Goal: Task Accomplishment & Management: Manage account settings

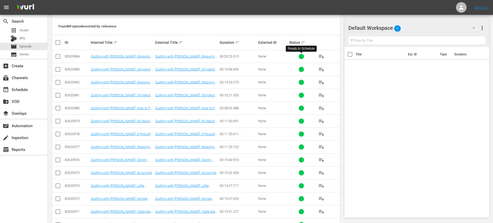
scroll to position [98, 0]
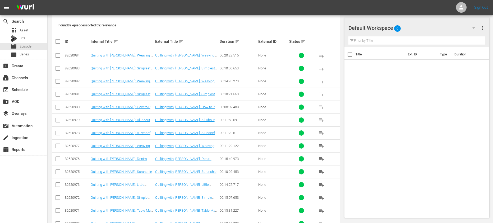
click at [320, 53] on span "playlist_add" at bounding box center [321, 55] width 6 height 6
click at [322, 69] on span "playlist_add" at bounding box center [321, 68] width 6 height 6
click at [321, 85] on button "playlist_add" at bounding box center [321, 81] width 13 height 13
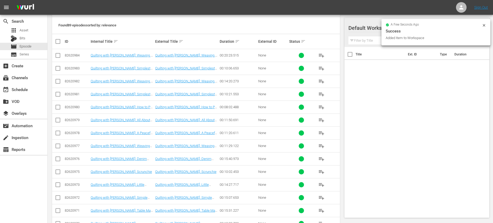
click at [322, 95] on span "playlist_add" at bounding box center [321, 94] width 6 height 6
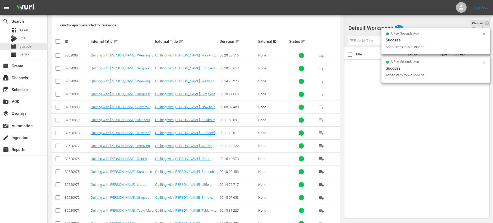
click at [319, 107] on span "playlist_add" at bounding box center [321, 107] width 6 height 6
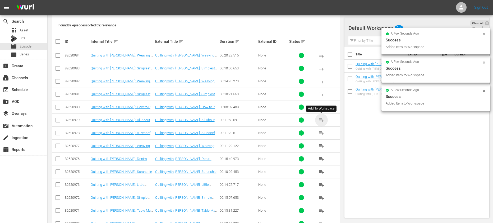
click at [321, 118] on span "playlist_add" at bounding box center [321, 120] width 6 height 6
click at [319, 131] on span "playlist_add" at bounding box center [321, 133] width 6 height 6
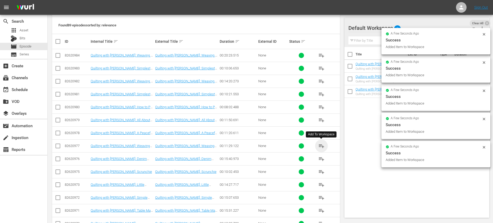
click at [318, 145] on span "playlist_add" at bounding box center [321, 146] width 6 height 6
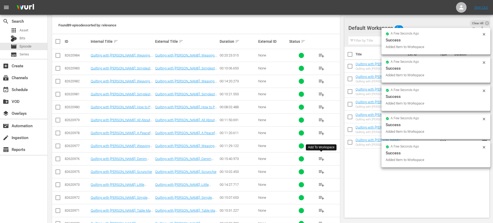
click at [318, 158] on span "playlist_add" at bounding box center [321, 159] width 6 height 6
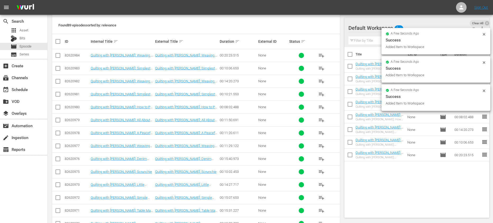
click at [350, 54] on input "checkbox" at bounding box center [349, 55] width 11 height 11
checkbox input "true"
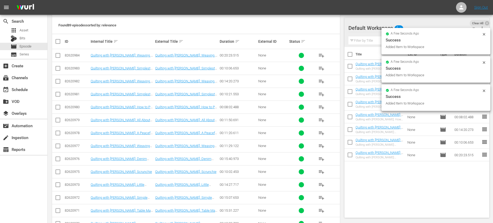
checkbox input "true"
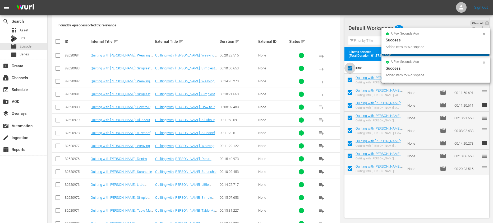
click at [350, 66] on input "checkbox" at bounding box center [349, 69] width 11 height 11
checkbox input "false"
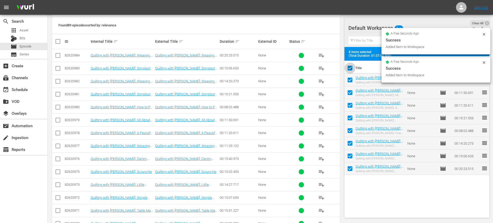
checkbox input "false"
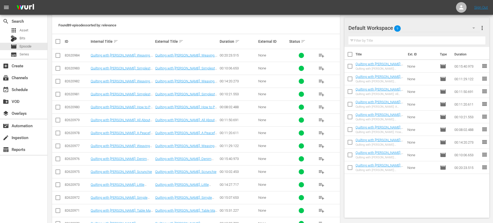
click at [321, 171] on span "playlist_add" at bounding box center [321, 172] width 6 height 6
click at [321, 187] on span "playlist_add" at bounding box center [321, 185] width 6 height 6
click at [322, 195] on span "playlist_add" at bounding box center [321, 198] width 6 height 6
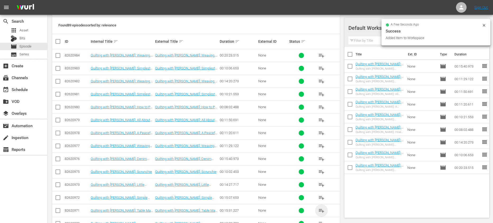
click at [321, 211] on span "playlist_add" at bounding box center [321, 211] width 6 height 6
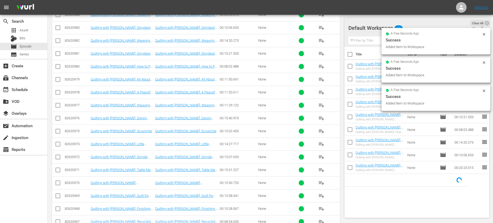
scroll to position [144, 0]
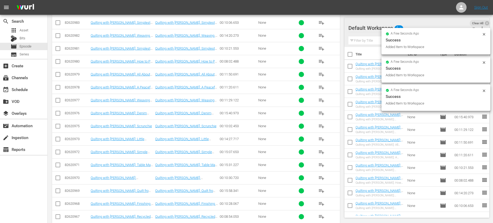
click at [351, 56] on input "checkbox" at bounding box center [349, 55] width 11 height 11
checkbox input "true"
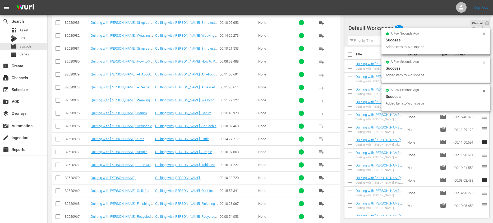
checkbox input "true"
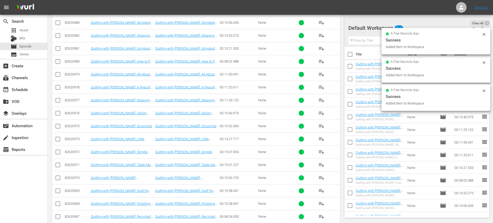
checkbox input "true"
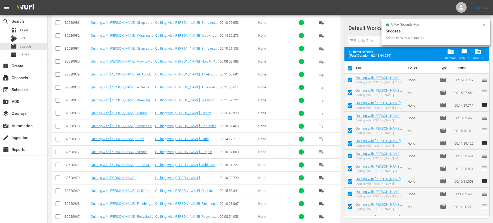
click at [350, 69] on input "checkbox" at bounding box center [349, 69] width 11 height 11
checkbox input "false"
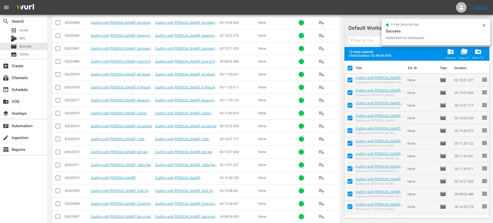
checkbox input "false"
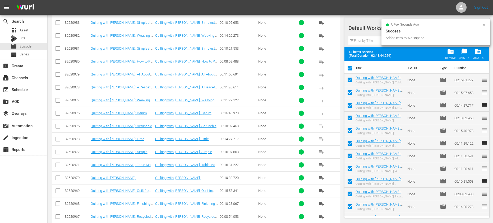
checkbox input "false"
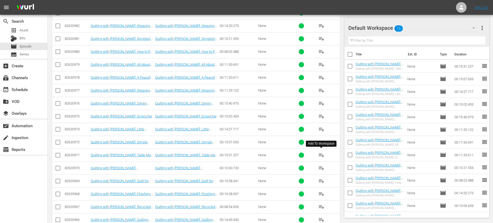
scroll to position [167, 0]
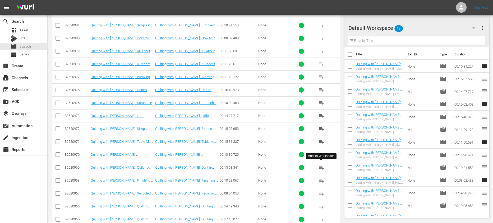
click at [320, 166] on span "playlist_add" at bounding box center [321, 168] width 6 height 6
click at [24, 87] on div "event_available Schedule" at bounding box center [15, 88] width 30 height 5
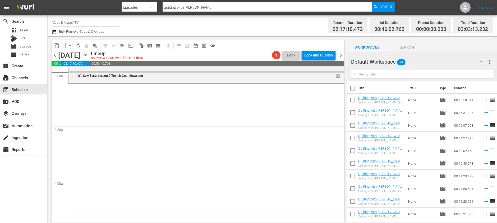
scroll to position [318, 0]
click at [353, 89] on input "checkbox" at bounding box center [352, 89] width 11 height 11
checkbox input "true"
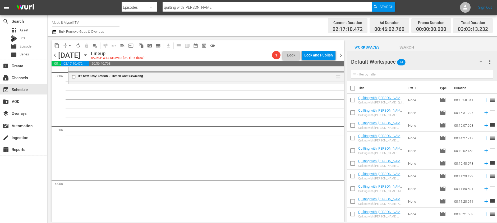
checkbox input "true"
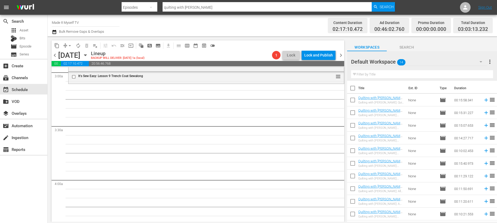
checkbox input "true"
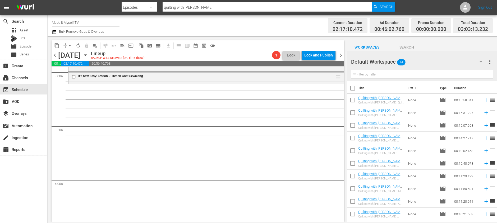
checkbox input "true"
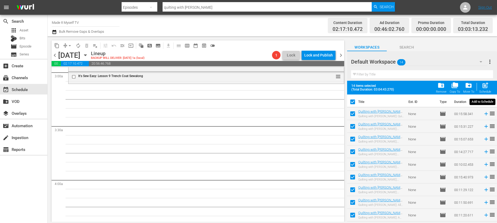
click at [481, 86] on div "post_add Schedule" at bounding box center [485, 88] width 12 height 12
checkbox input "false"
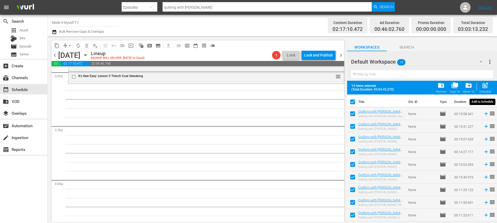
checkbox input "false"
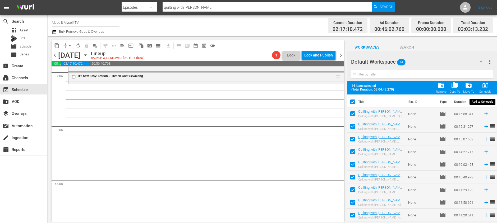
checkbox input "false"
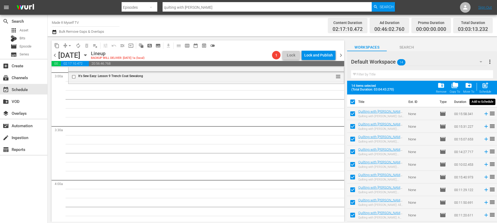
checkbox input "false"
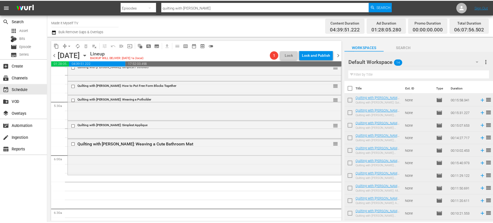
scroll to position [579, 0]
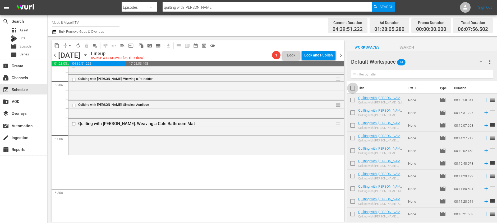
click at [354, 88] on input "checkbox" at bounding box center [352, 89] width 11 height 11
checkbox input "true"
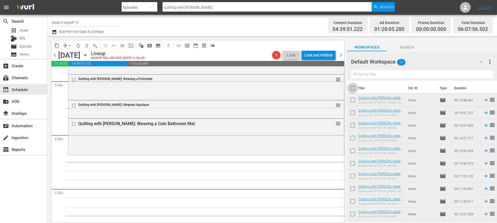
checkbox input "true"
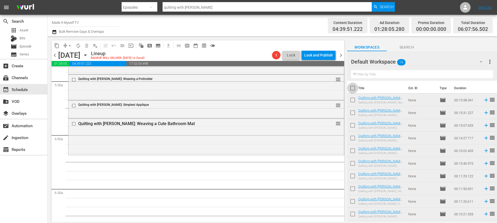
checkbox input "true"
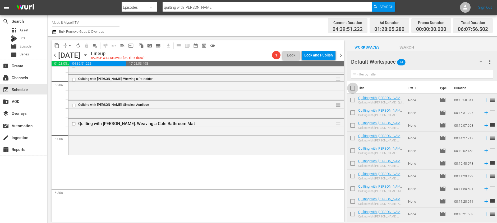
checkbox input "true"
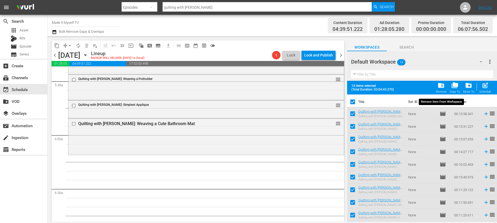
click at [441, 86] on span "folder_delete" at bounding box center [440, 85] width 7 height 7
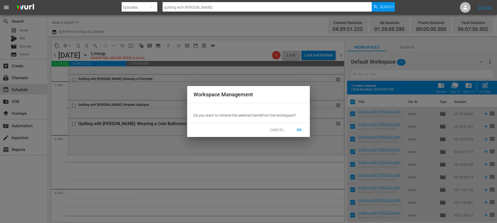
click at [300, 129] on span "OK" at bounding box center [299, 130] width 8 height 7
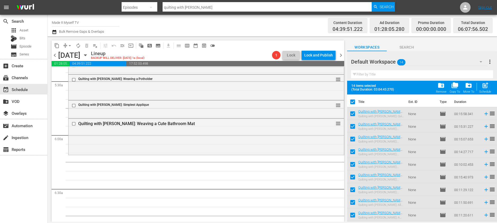
checkbox input "false"
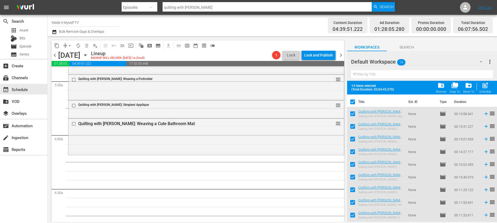
checkbox input "false"
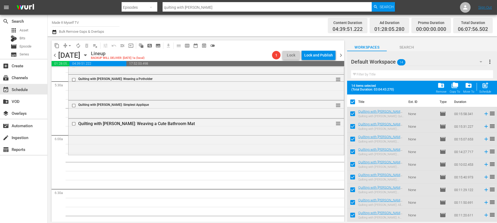
checkbox input "false"
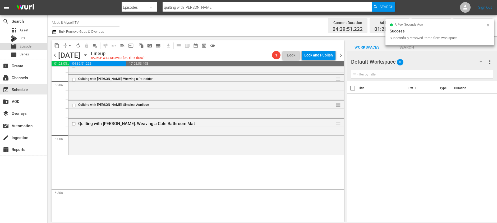
click at [31, 46] on span "Episode" at bounding box center [26, 46] width 12 height 5
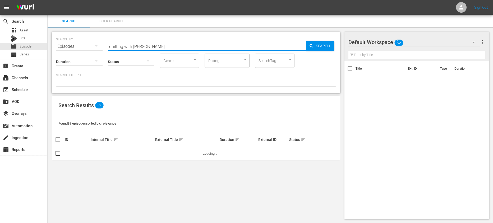
drag, startPoint x: 186, startPoint y: 45, endPoint x: 95, endPoint y: 42, distance: 90.4
click at [95, 42] on div "SEARCH BY Search By Episodes Search ID, Title, Description, Keywords, or Catego…" at bounding box center [196, 43] width 280 height 19
type input "wood whisperer"
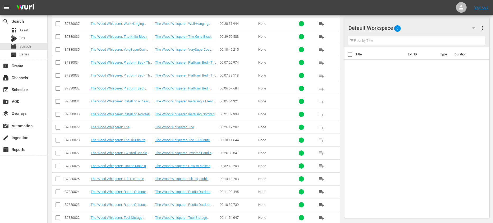
scroll to position [930, 0]
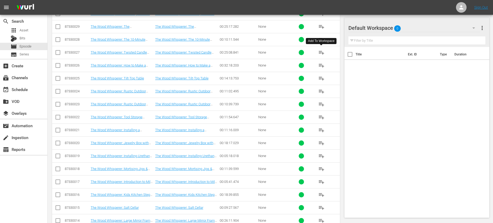
click at [318, 52] on span "playlist_add" at bounding box center [321, 52] width 6 height 6
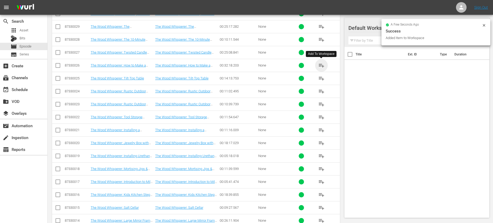
click at [321, 64] on span "playlist_add" at bounding box center [321, 65] width 6 height 6
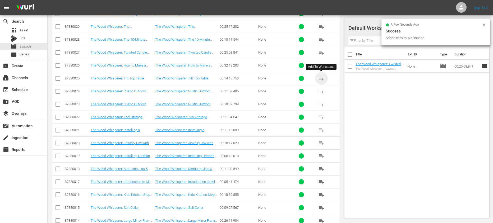
click at [321, 77] on span "playlist_add" at bounding box center [321, 78] width 6 height 6
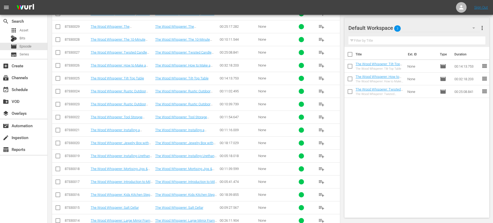
click at [323, 104] on span "playlist_add" at bounding box center [321, 104] width 6 height 6
click at [320, 93] on span "playlist_add" at bounding box center [321, 91] width 6 height 6
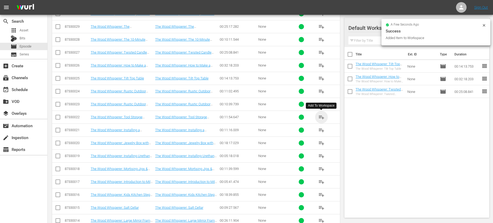
click at [321, 118] on span "playlist_add" at bounding box center [321, 117] width 6 height 6
click at [322, 132] on span "playlist_add" at bounding box center [321, 130] width 6 height 6
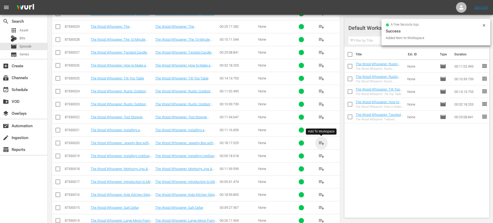
click at [320, 143] on span "playlist_add" at bounding box center [321, 143] width 6 height 6
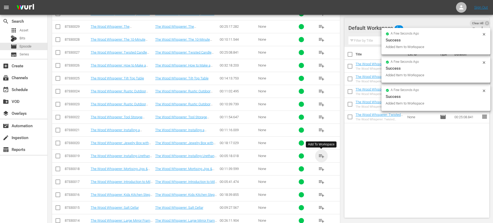
click at [319, 157] on span "playlist_add" at bounding box center [321, 156] width 6 height 6
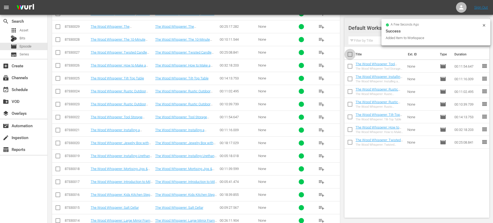
click at [350, 56] on input "checkbox" at bounding box center [349, 55] width 11 height 11
checkbox input "true"
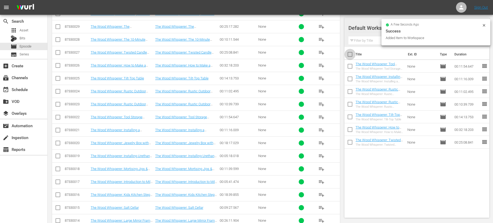
checkbox input "true"
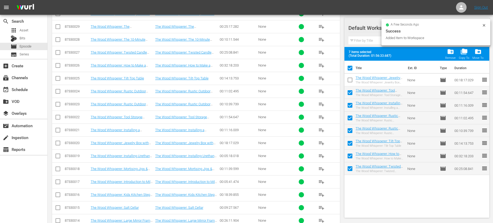
click at [351, 66] on input "checkbox" at bounding box center [349, 69] width 11 height 11
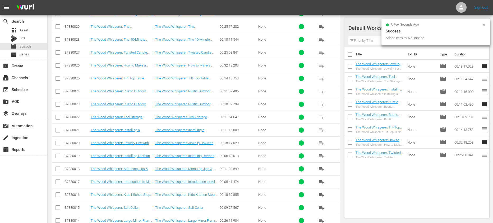
click at [348, 57] on input "checkbox" at bounding box center [349, 55] width 11 height 11
checkbox input "true"
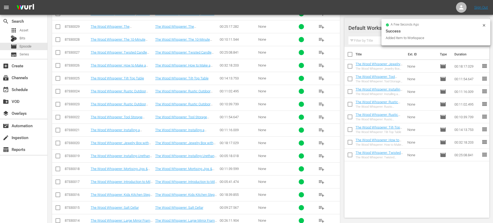
checkbox input "true"
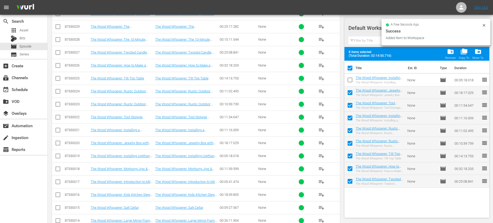
checkbox input "true"
click at [351, 68] on input "checkbox" at bounding box center [349, 69] width 11 height 11
checkbox input "false"
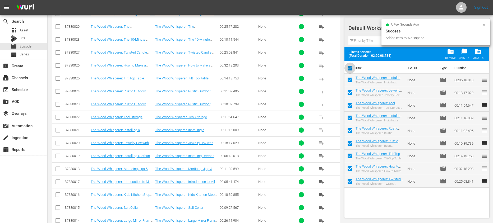
checkbox input "false"
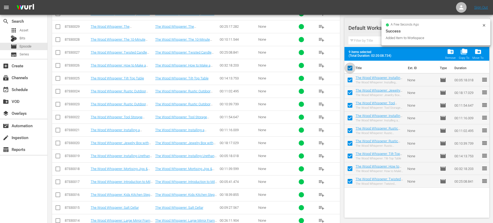
checkbox input "false"
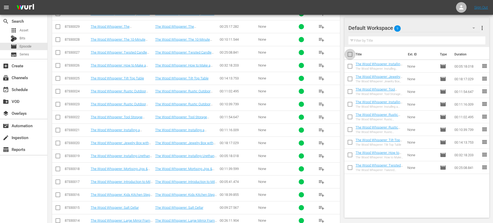
click at [349, 54] on input "checkbox" at bounding box center [349, 55] width 11 height 11
checkbox input "true"
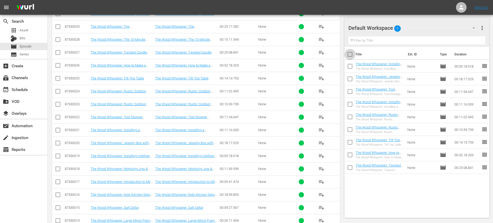
checkbox input "true"
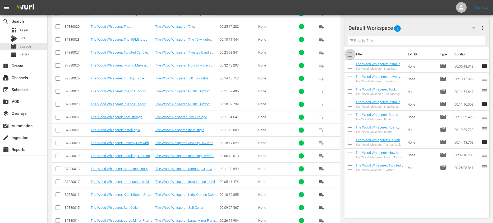
checkbox input "true"
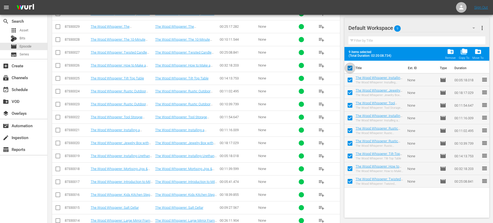
click at [350, 68] on input "checkbox" at bounding box center [349, 69] width 11 height 11
checkbox input "false"
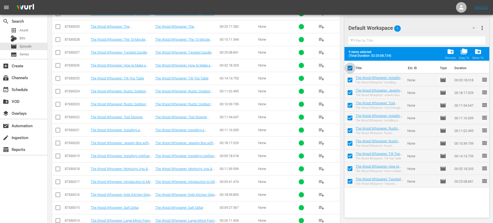
checkbox input "false"
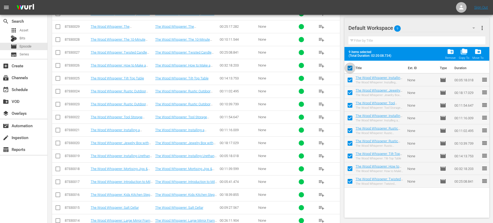
checkbox input "false"
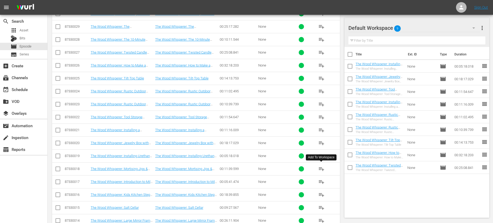
click at [320, 170] on span "playlist_add" at bounding box center [321, 169] width 6 height 6
click at [321, 183] on span "playlist_add" at bounding box center [321, 182] width 6 height 6
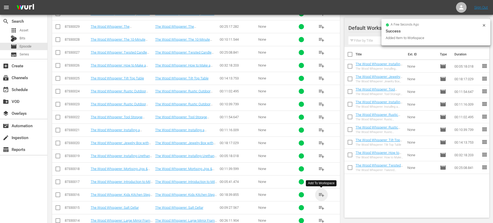
click at [321, 193] on span "playlist_add" at bounding box center [321, 195] width 6 height 6
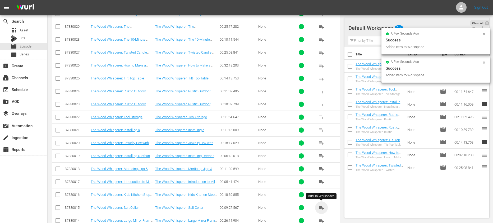
click at [322, 206] on span "playlist_add" at bounding box center [321, 208] width 6 height 6
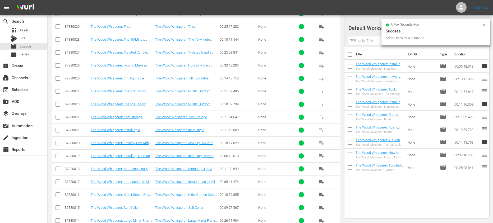
click at [349, 56] on input "checkbox" at bounding box center [349, 55] width 11 height 11
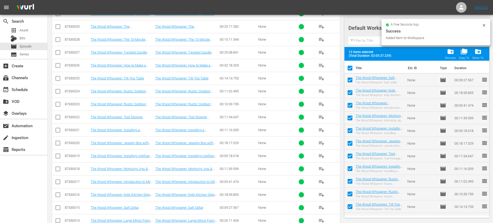
click at [349, 69] on input "checkbox" at bounding box center [349, 69] width 11 height 11
checkbox input "false"
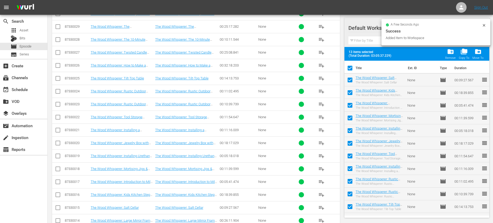
checkbox input "false"
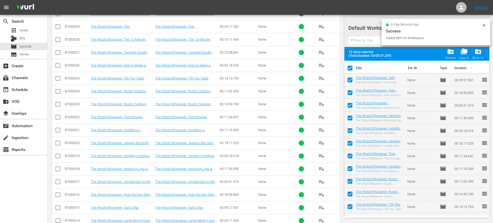
checkbox input "false"
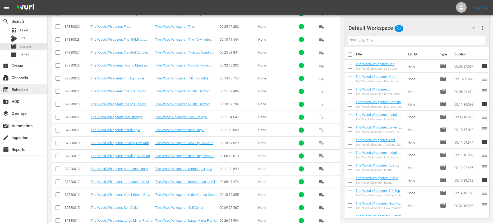
click at [36, 89] on div "event_available Schedule" at bounding box center [23, 89] width 47 height 11
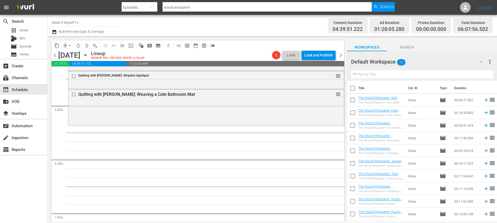
scroll to position [608, 0]
click at [355, 86] on input "checkbox" at bounding box center [352, 89] width 11 height 11
checkbox input "true"
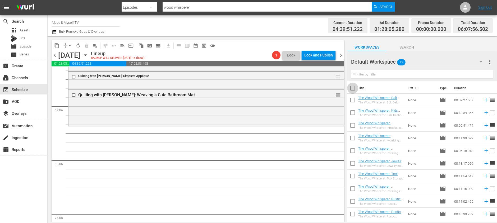
checkbox input "true"
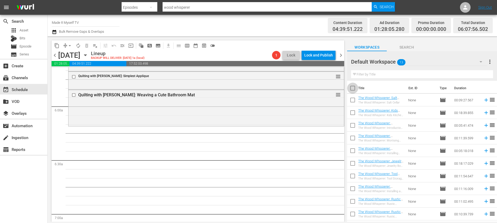
checkbox input "true"
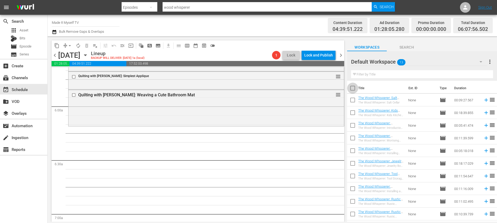
checkbox input "true"
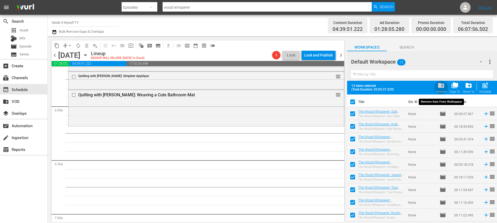
click at [443, 84] on span "folder_delete" at bounding box center [440, 85] width 7 height 7
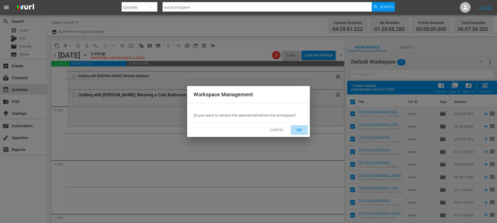
click at [296, 130] on span "OK" at bounding box center [299, 130] width 8 height 7
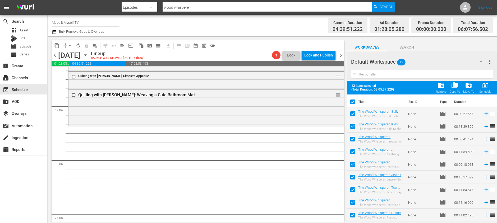
checkbox input "false"
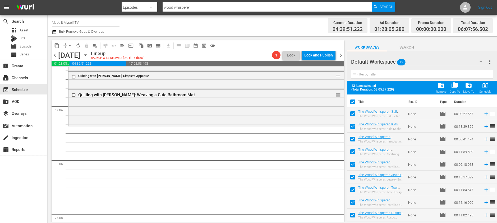
checkbox input "false"
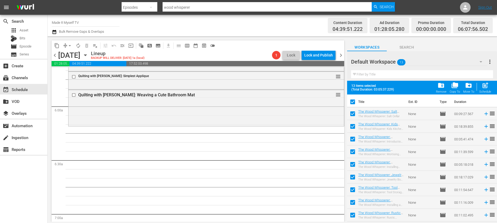
checkbox input "false"
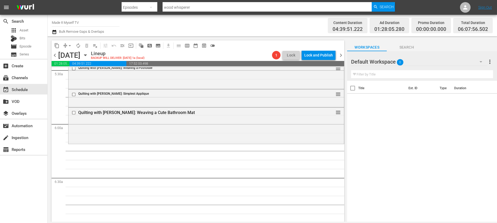
scroll to position [602, 0]
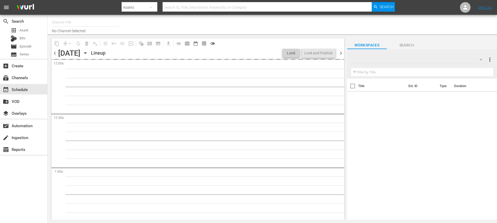
type input "Made It Myself TV (1876)"
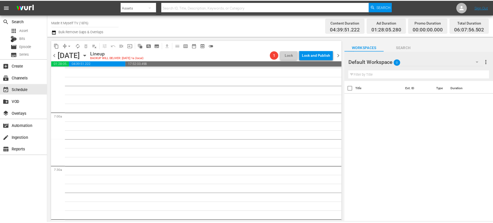
scroll to position [596, 0]
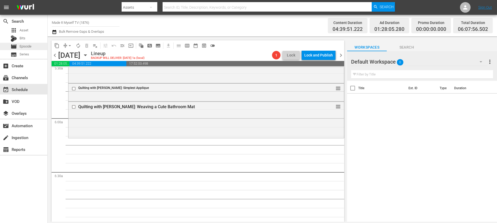
click at [29, 46] on span "Episode" at bounding box center [26, 46] width 12 height 5
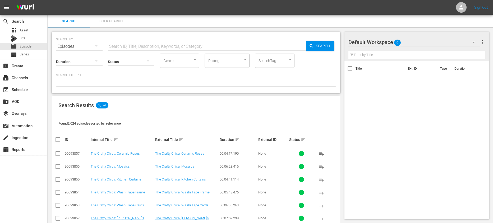
click at [168, 48] on input "text" at bounding box center [207, 46] width 198 height 13
type input "wood whisperer"
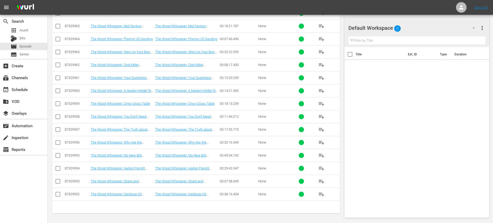
scroll to position [1657, 0]
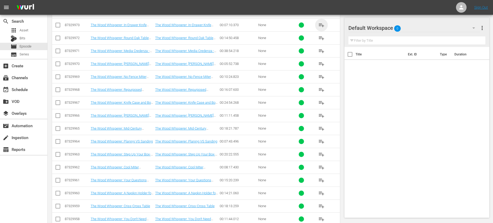
click at [320, 25] on span "playlist_add" at bounding box center [321, 25] width 6 height 6
click at [321, 40] on span "playlist_add" at bounding box center [321, 38] width 6 height 6
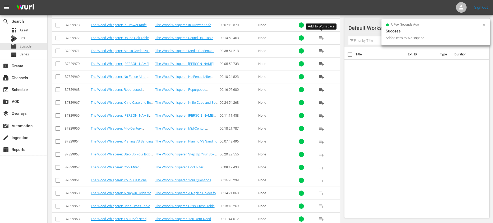
click at [321, 49] on span "playlist_add" at bounding box center [321, 51] width 6 height 6
click at [320, 63] on span "playlist_add" at bounding box center [321, 64] width 6 height 6
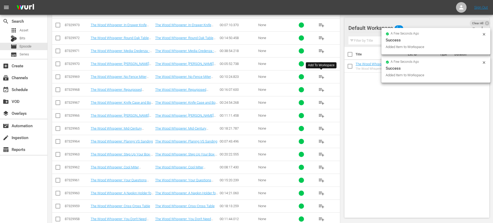
click at [321, 78] on span "playlist_add" at bounding box center [321, 77] width 6 height 6
click at [324, 92] on span "playlist_add" at bounding box center [321, 90] width 6 height 6
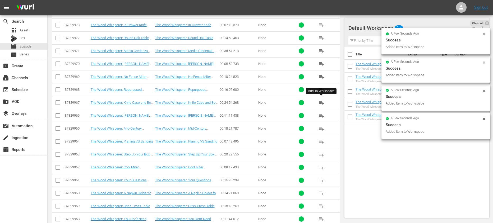
click at [321, 103] on span "playlist_add" at bounding box center [321, 103] width 6 height 6
click at [322, 118] on span "playlist_add" at bounding box center [321, 116] width 6 height 6
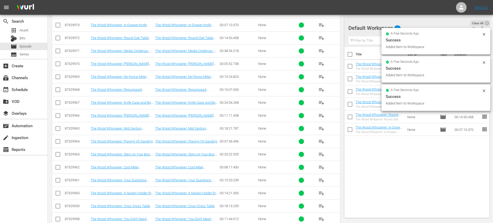
click at [322, 130] on span "playlist_add" at bounding box center [321, 129] width 6 height 6
click at [320, 141] on span "playlist_add" at bounding box center [321, 141] width 6 height 6
click at [319, 154] on span "playlist_add" at bounding box center [321, 154] width 6 height 6
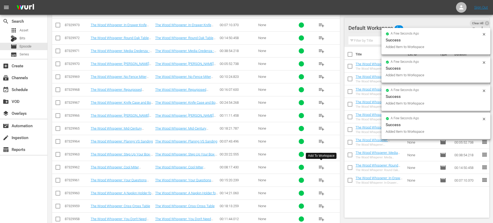
click at [322, 163] on button "playlist_add" at bounding box center [321, 167] width 13 height 13
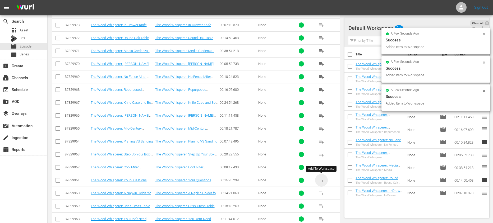
click at [322, 178] on span "playlist_add" at bounding box center [321, 180] width 6 height 6
click at [320, 192] on span "playlist_add" at bounding box center [321, 193] width 6 height 6
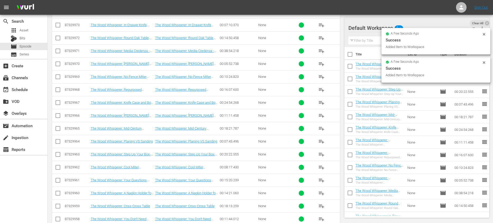
click at [321, 203] on span "playlist_add" at bounding box center [321, 206] width 6 height 6
click at [318, 219] on span "playlist_add" at bounding box center [321, 219] width 6 height 6
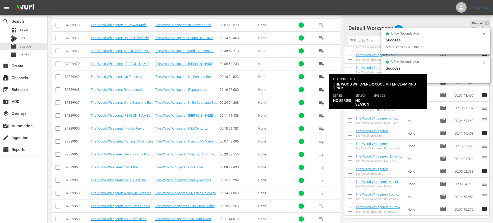
scroll to position [0, 0]
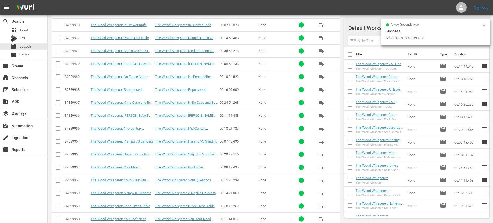
click at [350, 53] on input "checkbox" at bounding box center [349, 55] width 11 height 11
checkbox input "true"
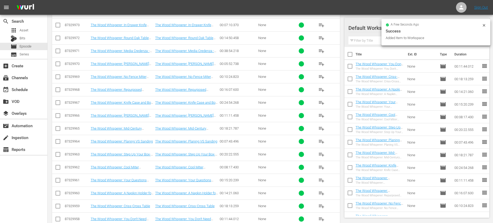
checkbox input "true"
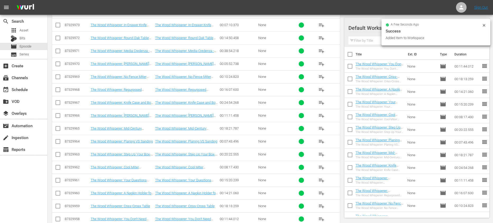
checkbox input "true"
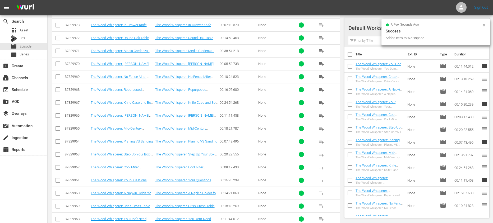
checkbox input "true"
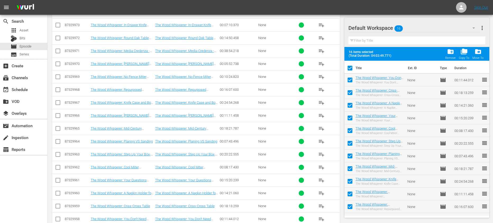
click at [351, 67] on input "checkbox" at bounding box center [349, 69] width 11 height 11
checkbox input "false"
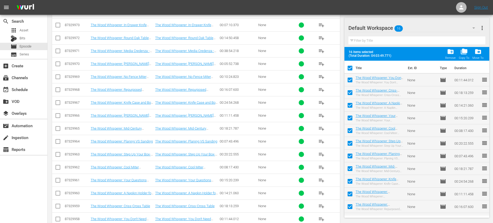
checkbox input "false"
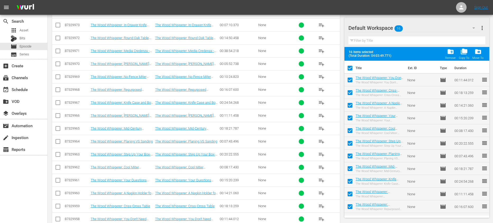
checkbox input "false"
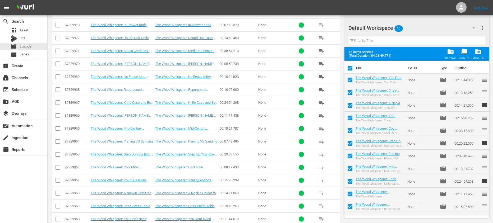
checkbox input "false"
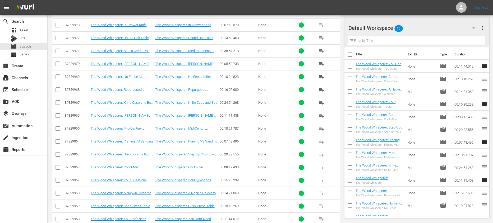
click at [351, 65] on input "checkbox" at bounding box center [349, 67] width 11 height 11
checkbox input "true"
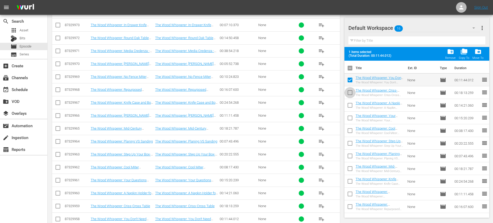
click at [350, 93] on input "checkbox" at bounding box center [349, 93] width 11 height 11
checkbox input "true"
click at [349, 105] on input "checkbox" at bounding box center [349, 106] width 11 height 11
checkbox input "true"
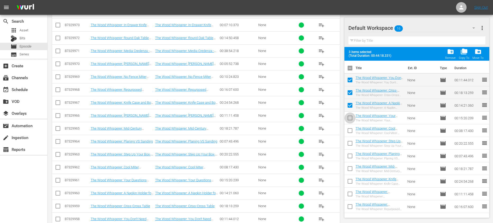
click at [350, 116] on input "checkbox" at bounding box center [349, 119] width 11 height 11
checkbox input "true"
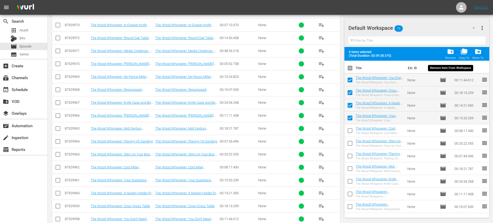
click at [450, 54] on span "folder_delete" at bounding box center [450, 51] width 7 height 7
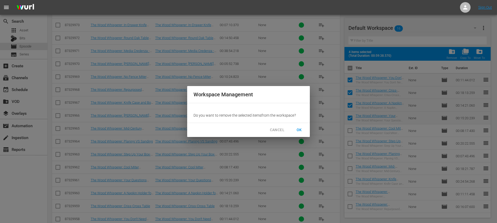
click at [305, 127] on button "OK" at bounding box center [299, 130] width 17 height 10
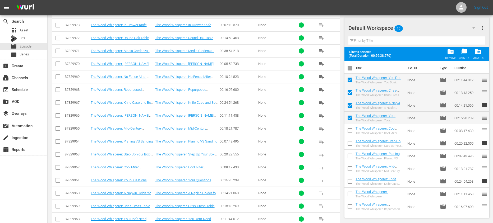
checkbox input "false"
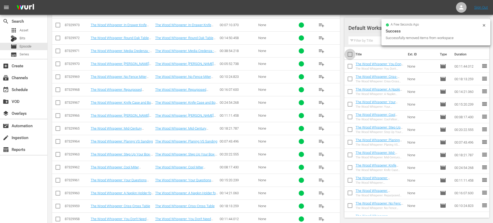
click at [351, 53] on input "checkbox" at bounding box center [349, 55] width 11 height 11
checkbox input "true"
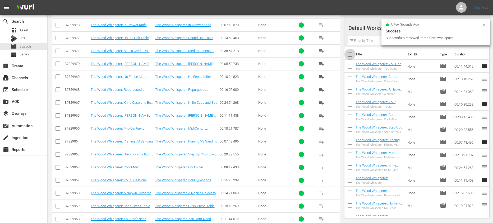
checkbox input "true"
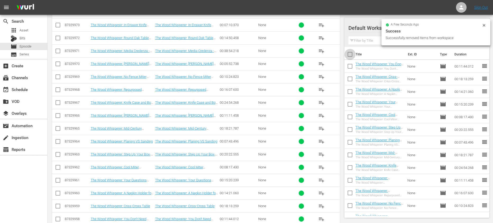
checkbox input "true"
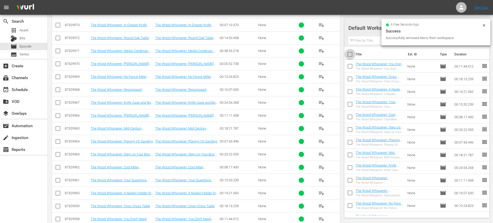
checkbox input "true"
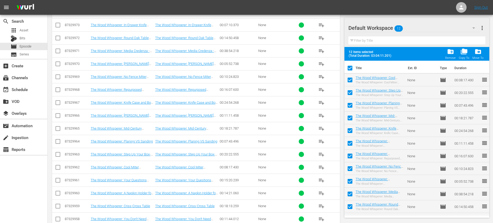
scroll to position [1395, 0]
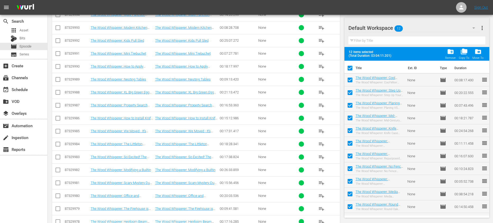
click at [350, 69] on input "checkbox" at bounding box center [349, 69] width 11 height 11
checkbox input "false"
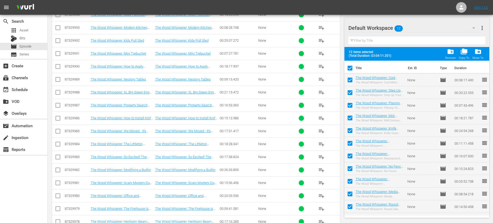
checkbox input "false"
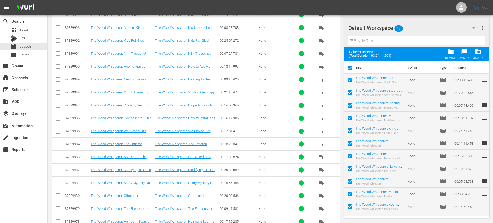
checkbox input "false"
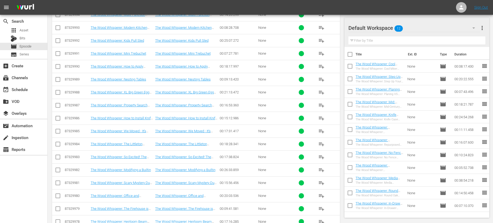
click at [28, 84] on div "event_available Schedule" at bounding box center [23, 89] width 47 height 12
click at [27, 88] on div "event_available Schedule" at bounding box center [15, 88] width 30 height 5
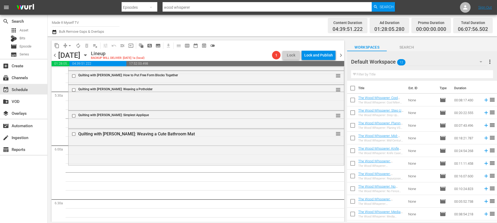
scroll to position [583, 0]
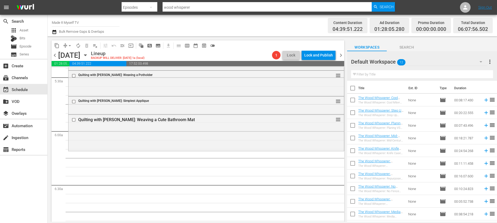
click at [355, 89] on input "checkbox" at bounding box center [352, 89] width 11 height 11
checkbox input "true"
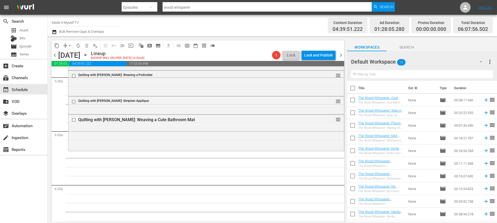
checkbox input "true"
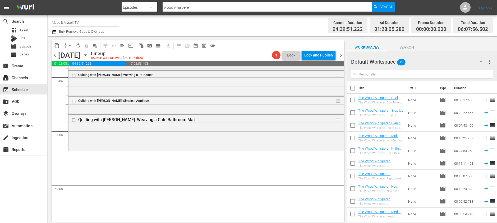
checkbox input "true"
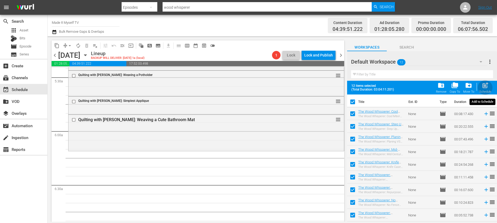
click at [482, 89] on span "post_add" at bounding box center [485, 85] width 7 height 7
checkbox input "false"
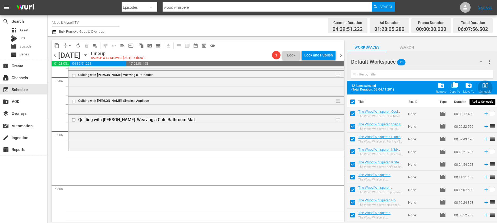
checkbox input "false"
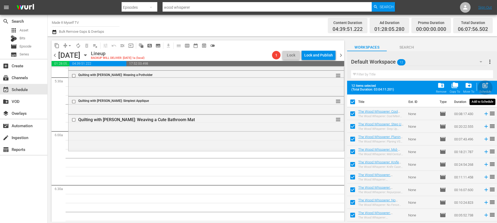
checkbox input "false"
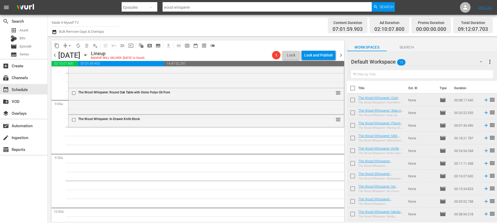
scroll to position [935, 0]
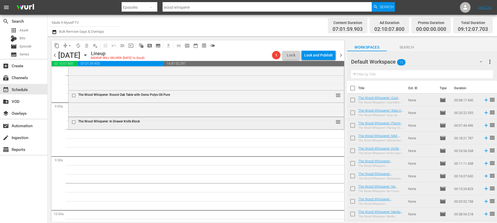
click at [72, 122] on input "checkbox" at bounding box center [75, 122] width 6 height 4
click at [86, 44] on span "delete_forever_outlined" at bounding box center [86, 45] width 5 height 5
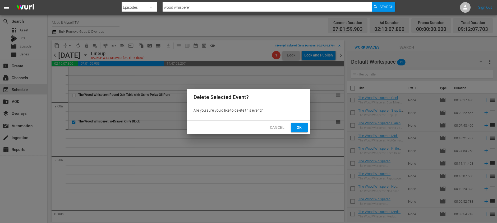
click at [297, 128] on span "Ok" at bounding box center [299, 127] width 8 height 7
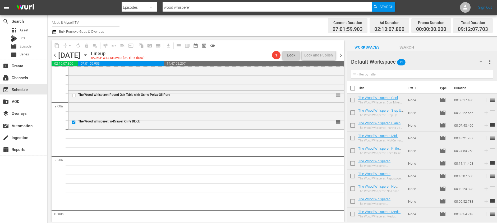
click at [353, 88] on input "checkbox" at bounding box center [352, 89] width 11 height 11
checkbox input "true"
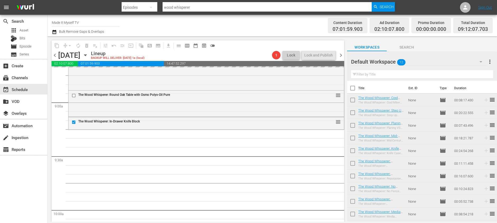
checkbox input "true"
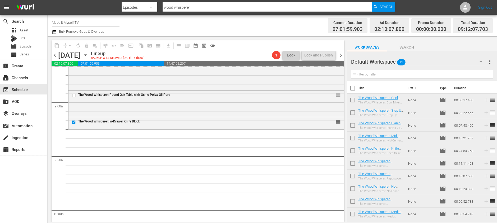
checkbox input "true"
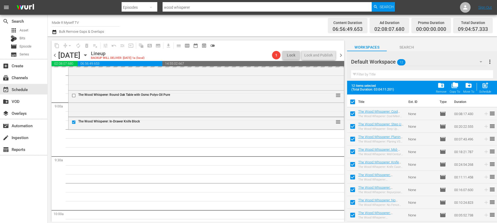
scroll to position [37, 0]
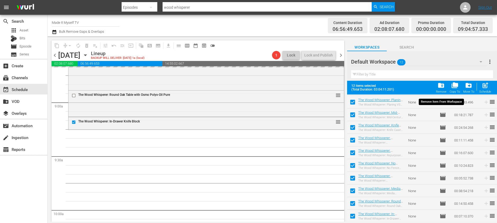
click at [439, 87] on span "folder_delete" at bounding box center [440, 85] width 7 height 7
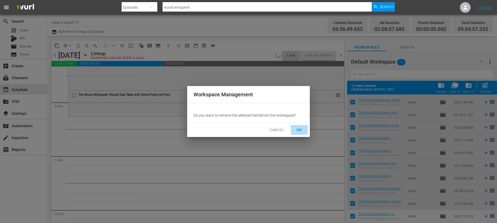
click at [294, 132] on button "OK" at bounding box center [299, 130] width 17 height 10
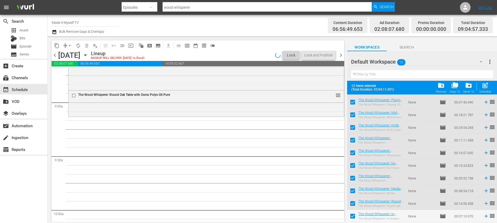
checkbox input "false"
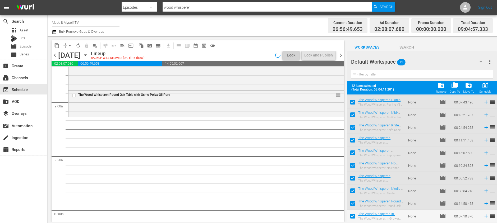
checkbox input "false"
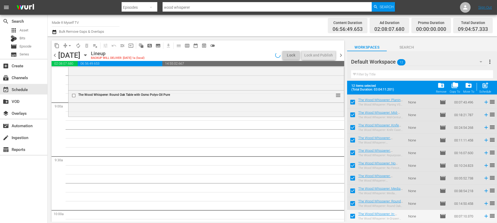
checkbox input "false"
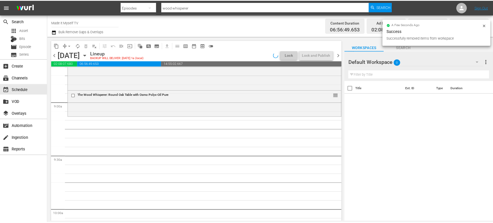
scroll to position [0, 0]
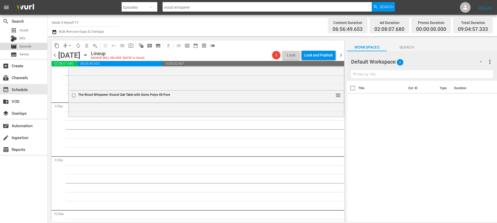
click at [30, 47] on span "Episode" at bounding box center [26, 46] width 12 height 5
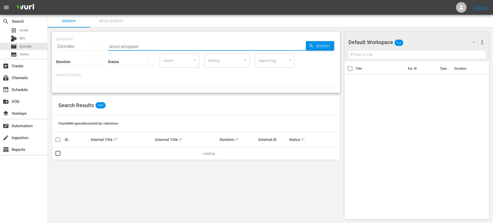
drag, startPoint x: 141, startPoint y: 46, endPoint x: 97, endPoint y: 38, distance: 44.7
click at [97, 38] on div "SEARCH BY Search By Episodes Search ID, Title, Description, Keywords, or Catego…" at bounding box center [196, 43] width 280 height 19
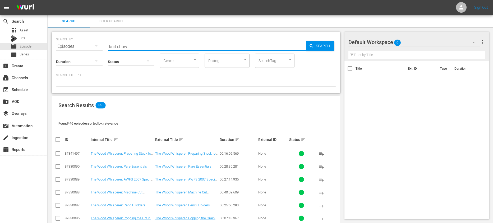
type input "knit show"
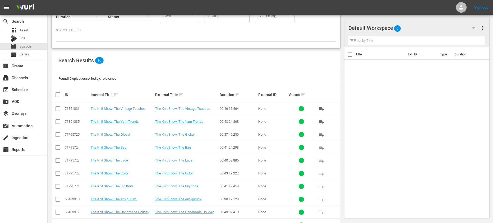
scroll to position [63, 0]
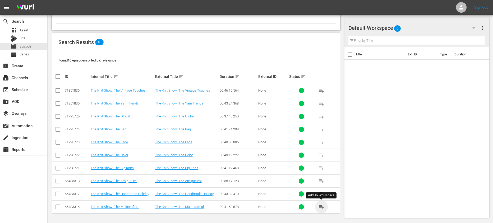
click at [318, 209] on span "playlist_add" at bounding box center [321, 207] width 6 height 6
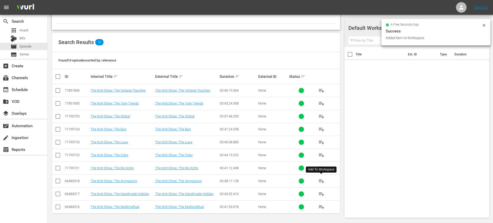
click at [320, 180] on span "playlist_add" at bounding box center [321, 181] width 6 height 6
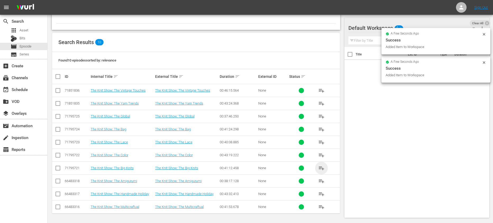
click at [321, 167] on span "playlist_add" at bounding box center [321, 168] width 6 height 6
click at [319, 154] on span "playlist_add" at bounding box center [321, 155] width 6 height 6
click at [322, 143] on span "playlist_add" at bounding box center [321, 142] width 6 height 6
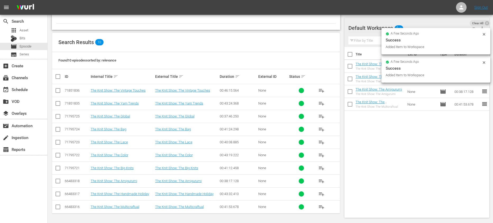
click at [350, 52] on input "checkbox" at bounding box center [349, 55] width 11 height 11
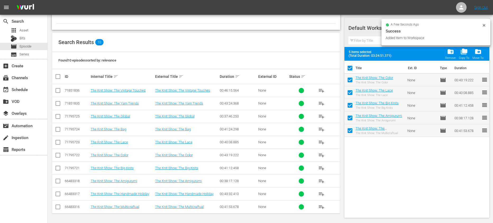
click at [350, 66] on input "checkbox" at bounding box center [349, 69] width 11 height 11
checkbox input "false"
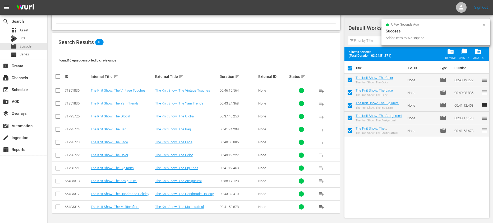
checkbox input "false"
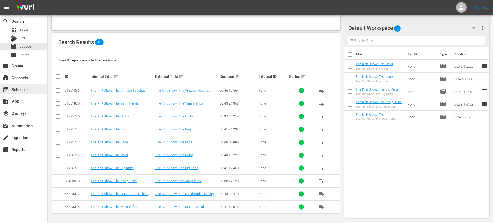
click at [25, 91] on div "event_available Schedule" at bounding box center [15, 88] width 30 height 5
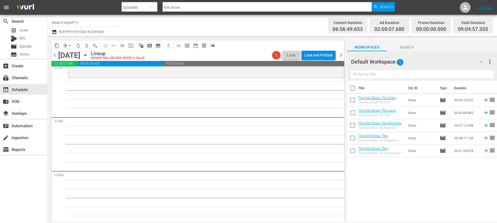
scroll to position [958, 0]
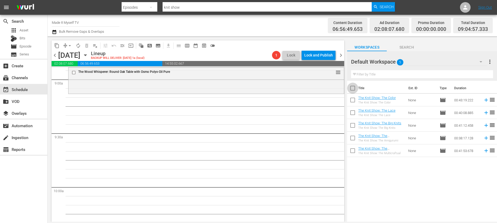
click at [351, 88] on input "checkbox" at bounding box center [352, 89] width 11 height 11
checkbox input "true"
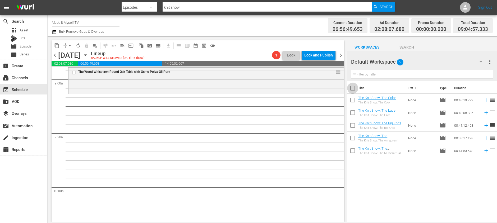
checkbox input "true"
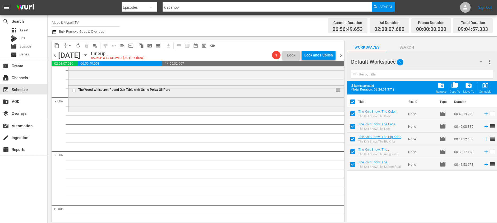
scroll to position [927, 0]
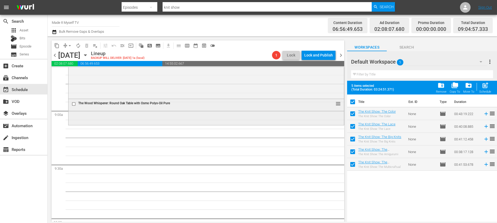
click at [73, 105] on input "checkbox" at bounding box center [75, 104] width 6 height 4
click at [85, 45] on span "delete_forever_outlined" at bounding box center [86, 45] width 5 height 5
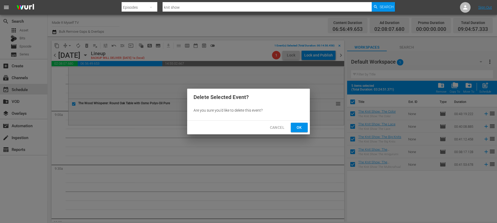
click at [298, 129] on span "Ok" at bounding box center [299, 127] width 8 height 7
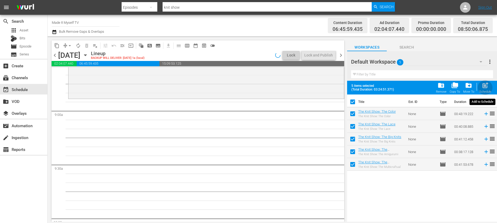
click at [484, 88] on span "post_add" at bounding box center [485, 85] width 7 height 7
checkbox input "false"
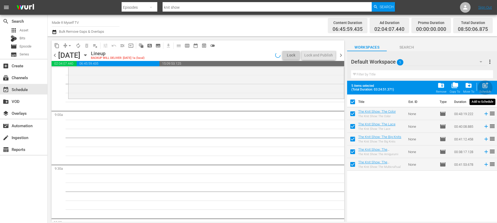
checkbox input "false"
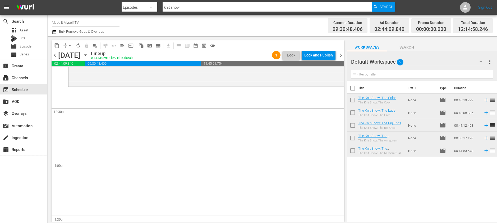
scroll to position [1281, 0]
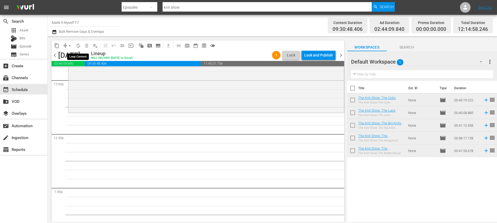
click at [77, 45] on span "autorenew_outlined" at bounding box center [78, 45] width 5 height 5
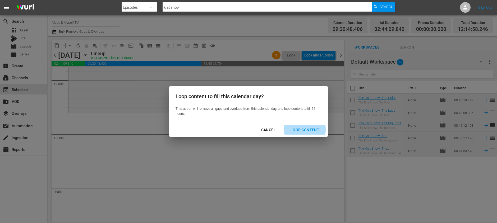
click at [295, 130] on div "Loop Content" at bounding box center [304, 130] width 37 height 7
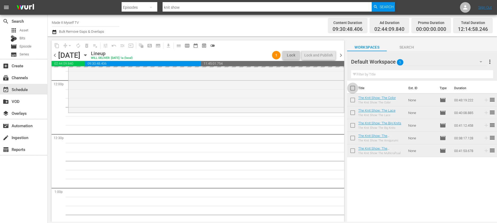
click at [354, 87] on input "checkbox" at bounding box center [352, 89] width 11 height 11
checkbox input "true"
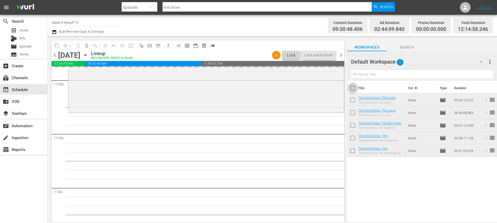
checkbox input "true"
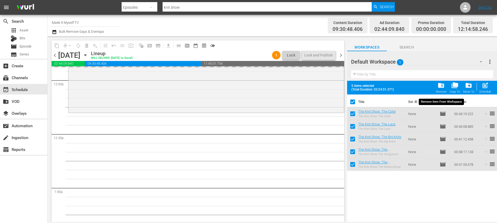
click at [441, 88] on span "folder_delete" at bounding box center [440, 85] width 7 height 7
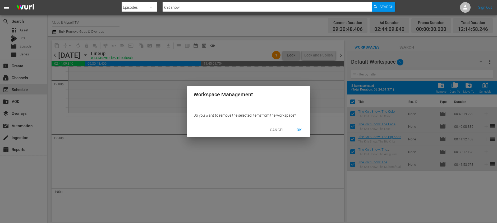
click at [295, 128] on span "OK" at bounding box center [299, 130] width 8 height 7
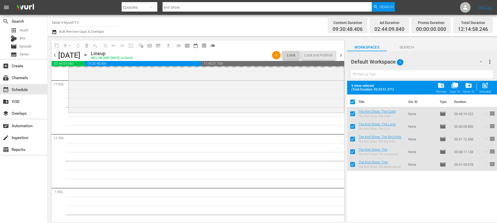
checkbox input "false"
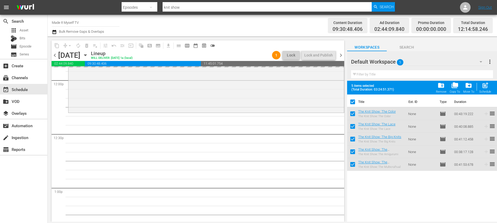
checkbox input "false"
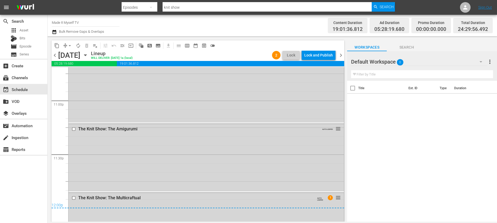
scroll to position [2493, 0]
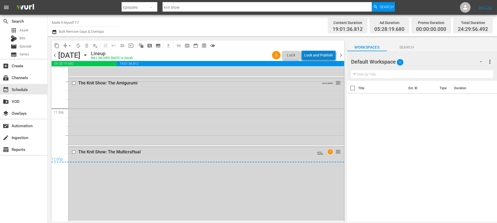
click at [328, 54] on div "Lock and Publish" at bounding box center [318, 55] width 29 height 10
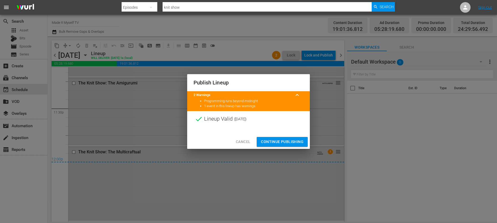
click at [295, 141] on span "Continue Publishing" at bounding box center [282, 142] width 43 height 7
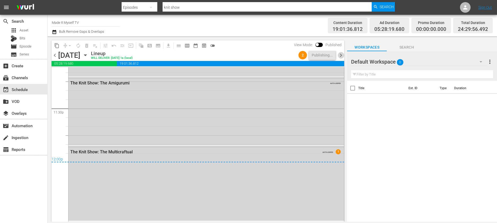
click at [339, 55] on span "chevron_right" at bounding box center [341, 55] width 7 height 7
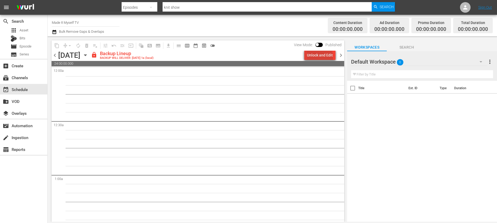
click at [321, 58] on div "Unlock and Edit" at bounding box center [320, 55] width 26 height 10
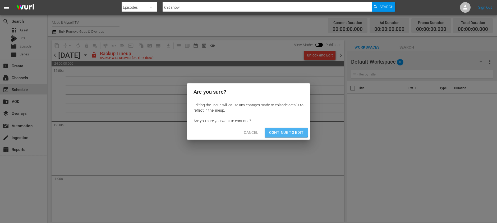
click at [281, 132] on span "Continue to Edit" at bounding box center [286, 133] width 34 height 7
